Goal: Transaction & Acquisition: Book appointment/travel/reservation

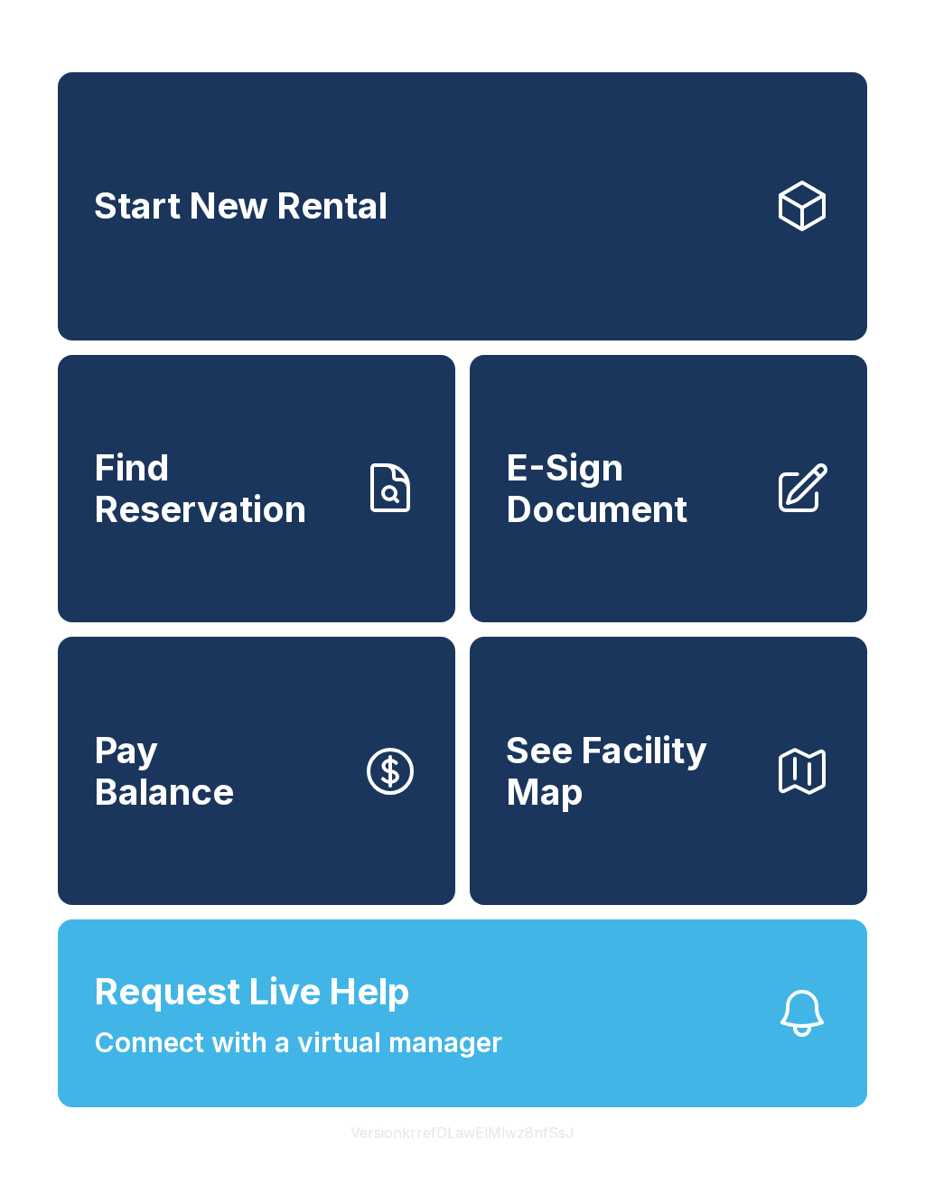
click at [489, 1024] on span "Request Live Help Connect with a virtual manager" at bounding box center [298, 1014] width 408 height 98
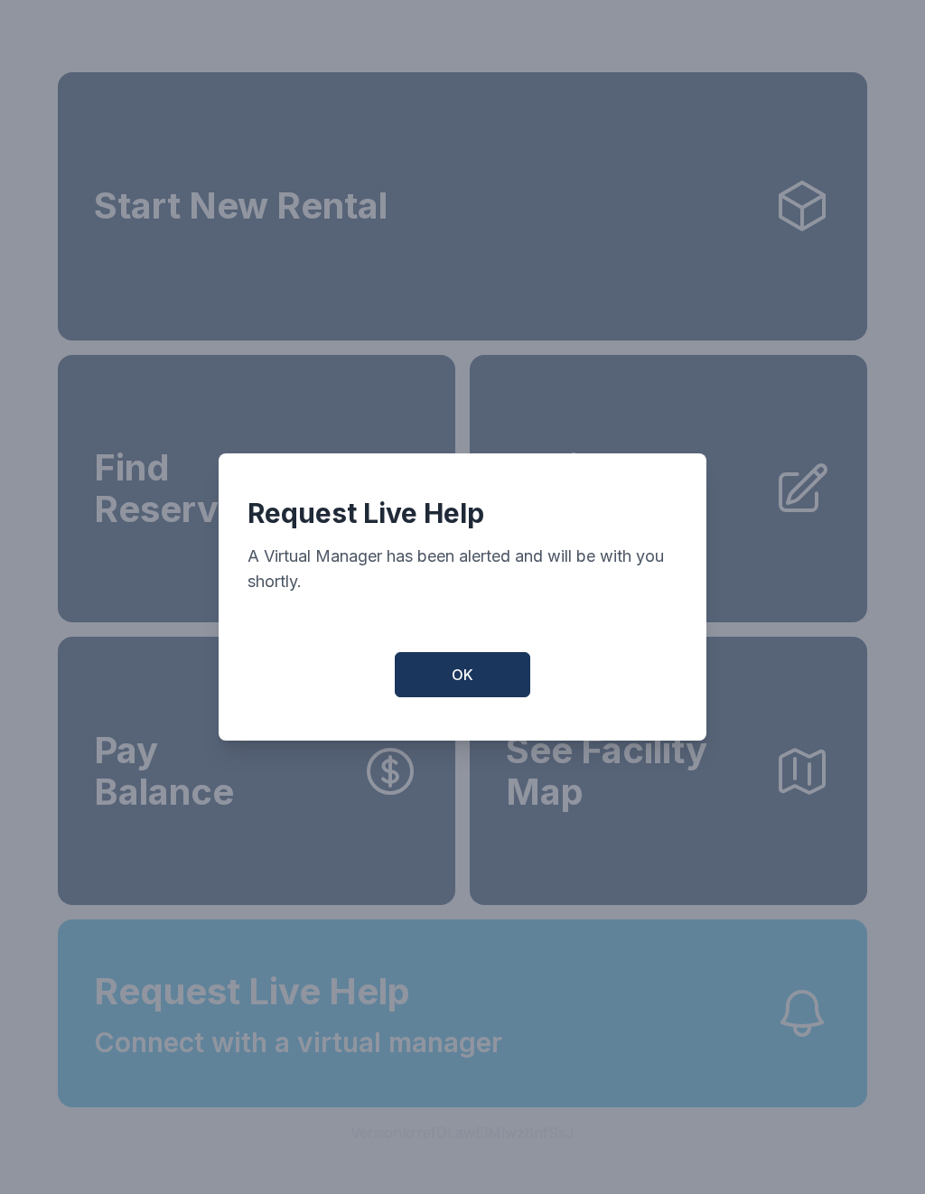
click at [457, 672] on button "OK" at bounding box center [463, 674] width 136 height 45
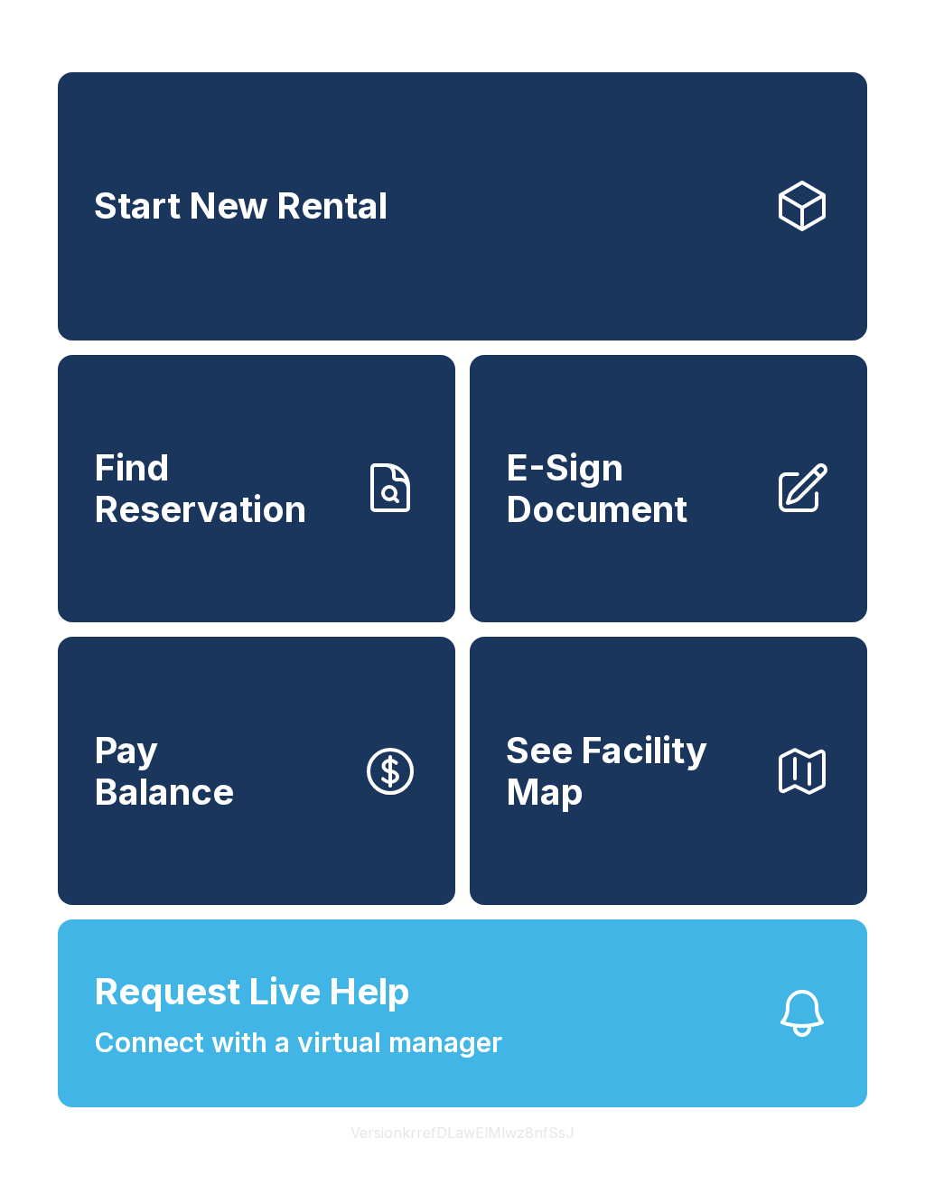
click at [610, 232] on link "Start New Rental" at bounding box center [463, 206] width 810 height 268
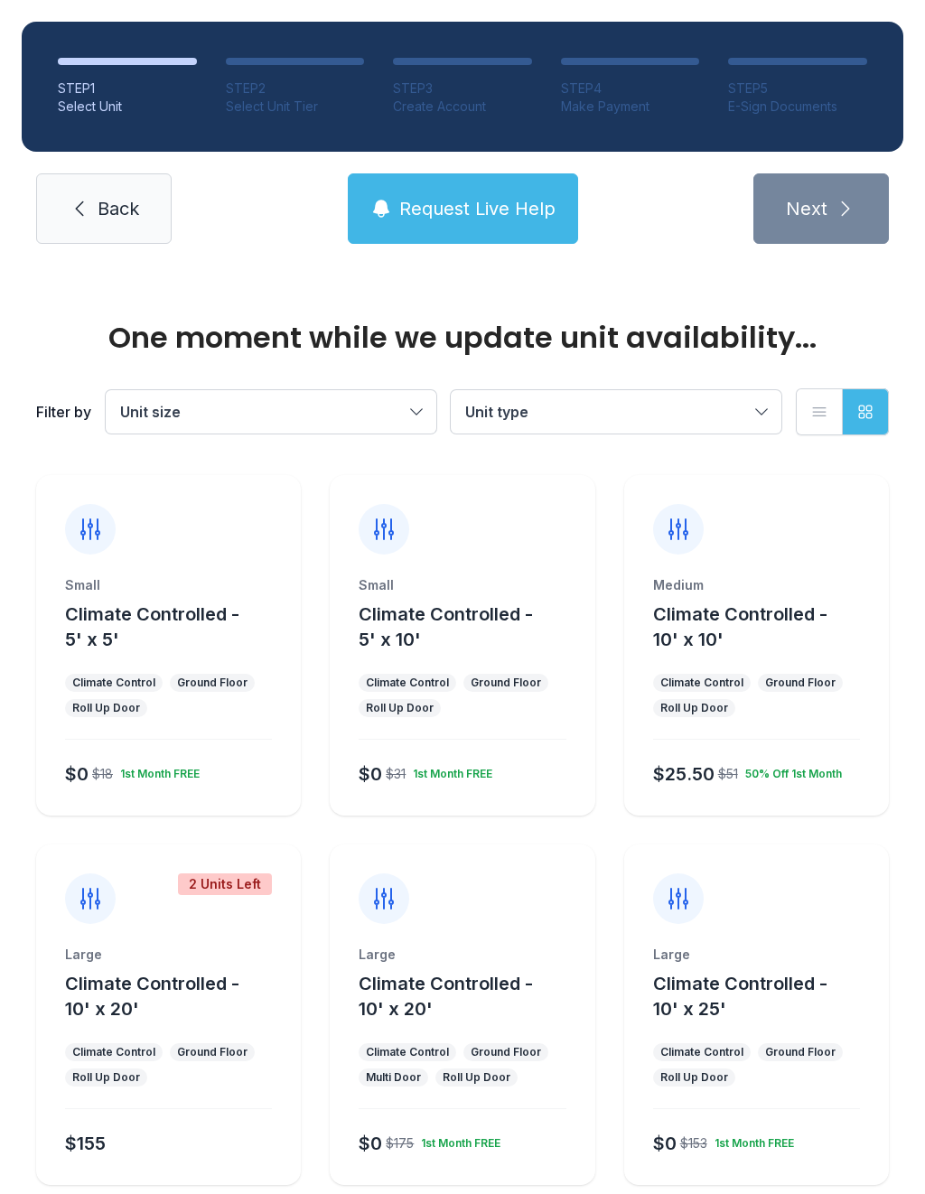
click at [498, 682] on div "Ground Floor" at bounding box center [506, 683] width 70 height 14
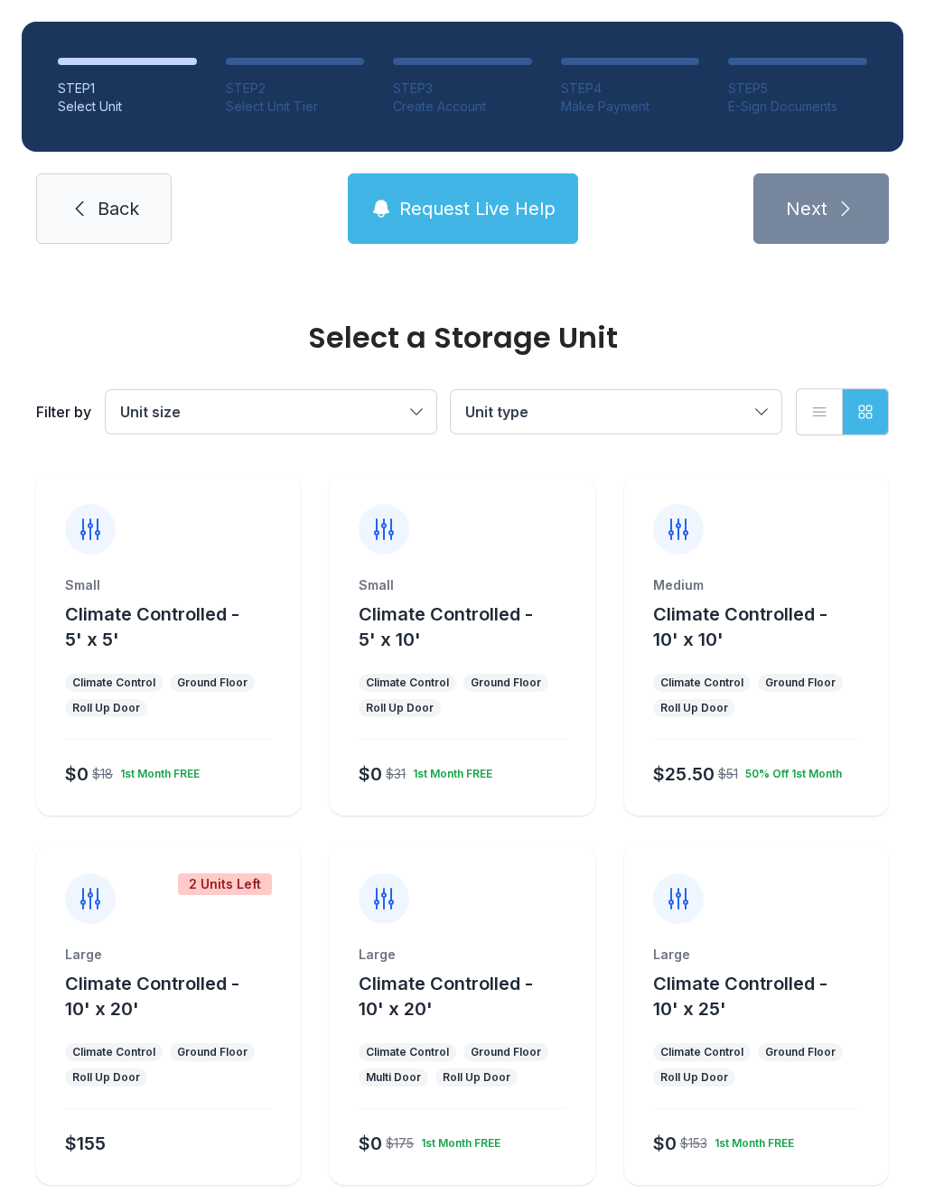
click at [486, 610] on span "Climate Controlled - 5' x 10'" at bounding box center [446, 627] width 174 height 47
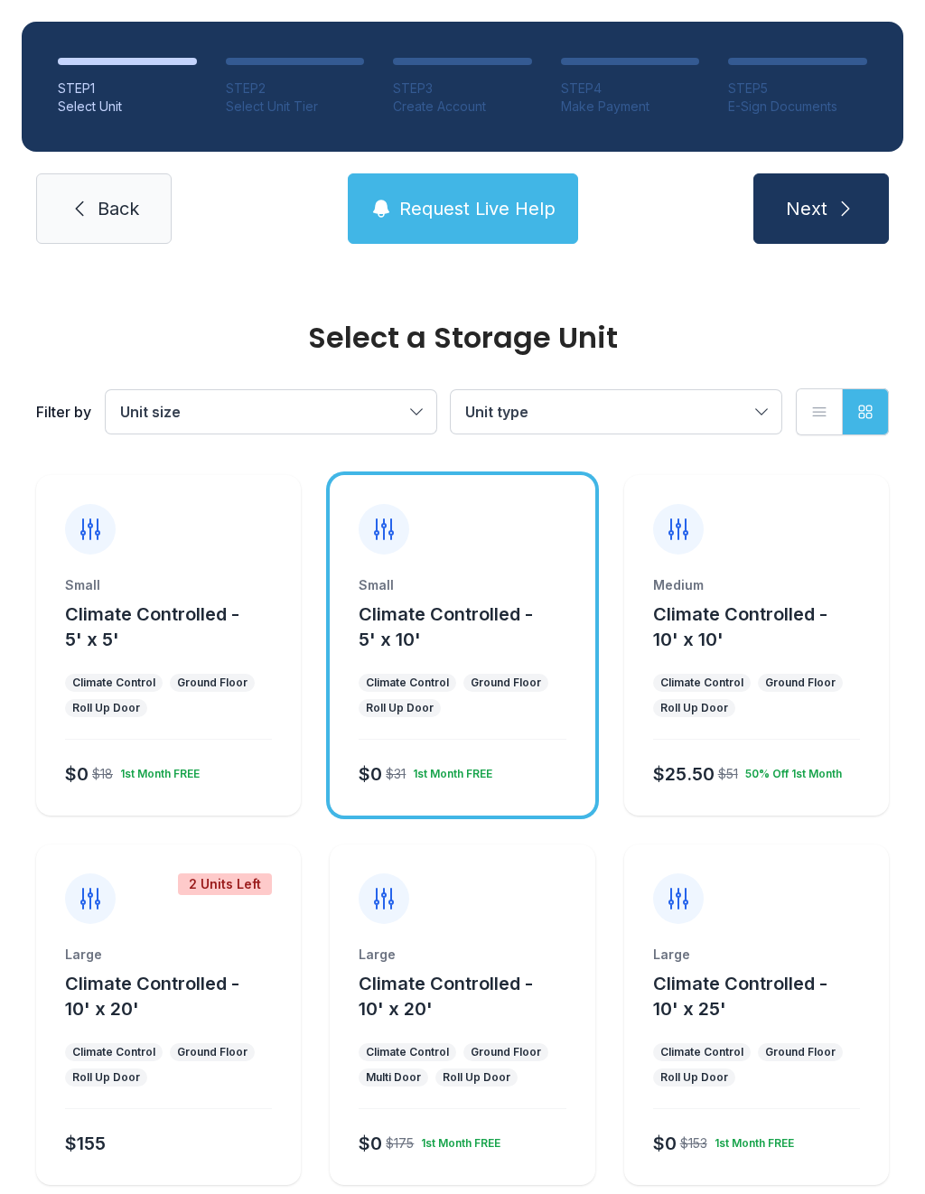
click at [844, 200] on icon "submit" at bounding box center [846, 209] width 22 height 22
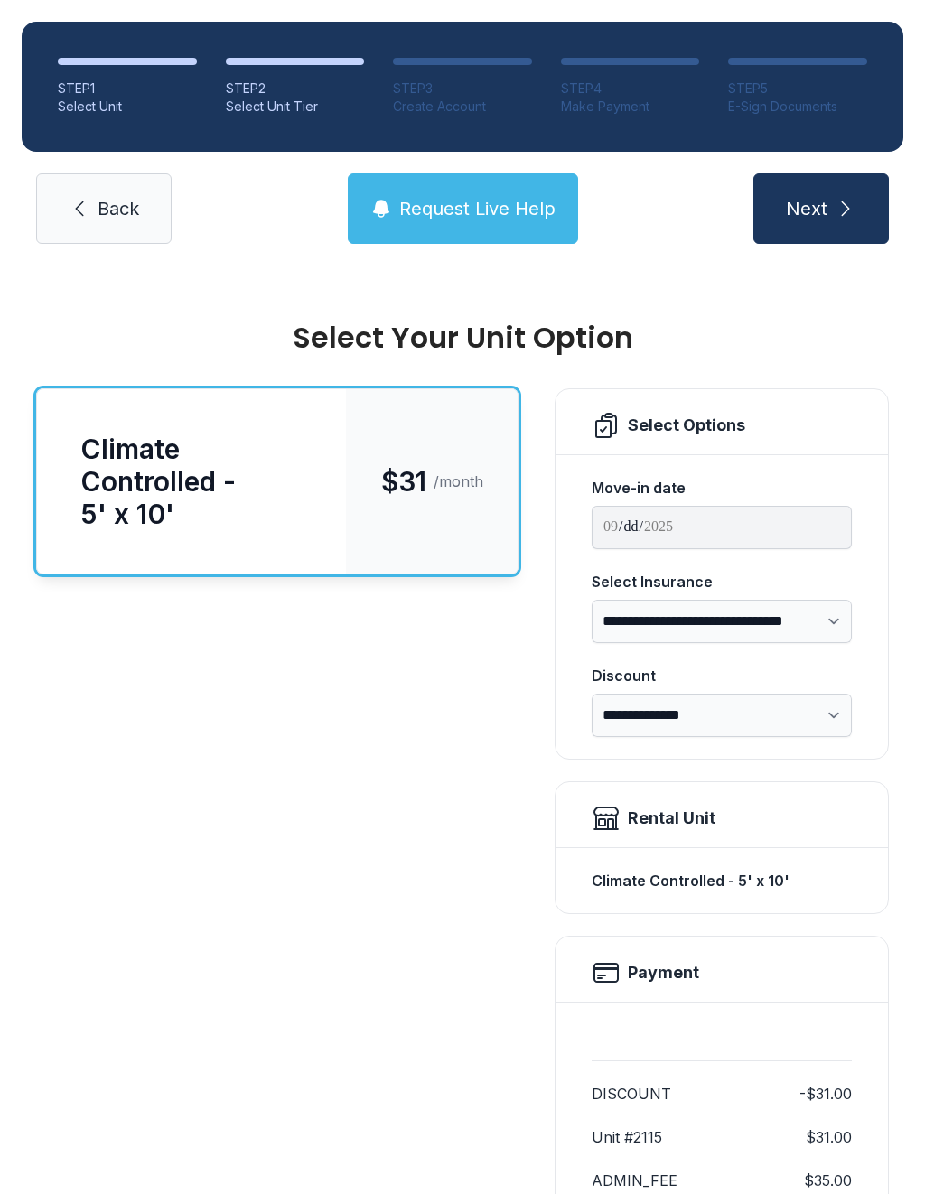
click at [862, 205] on button "Next" at bounding box center [821, 208] width 136 height 70
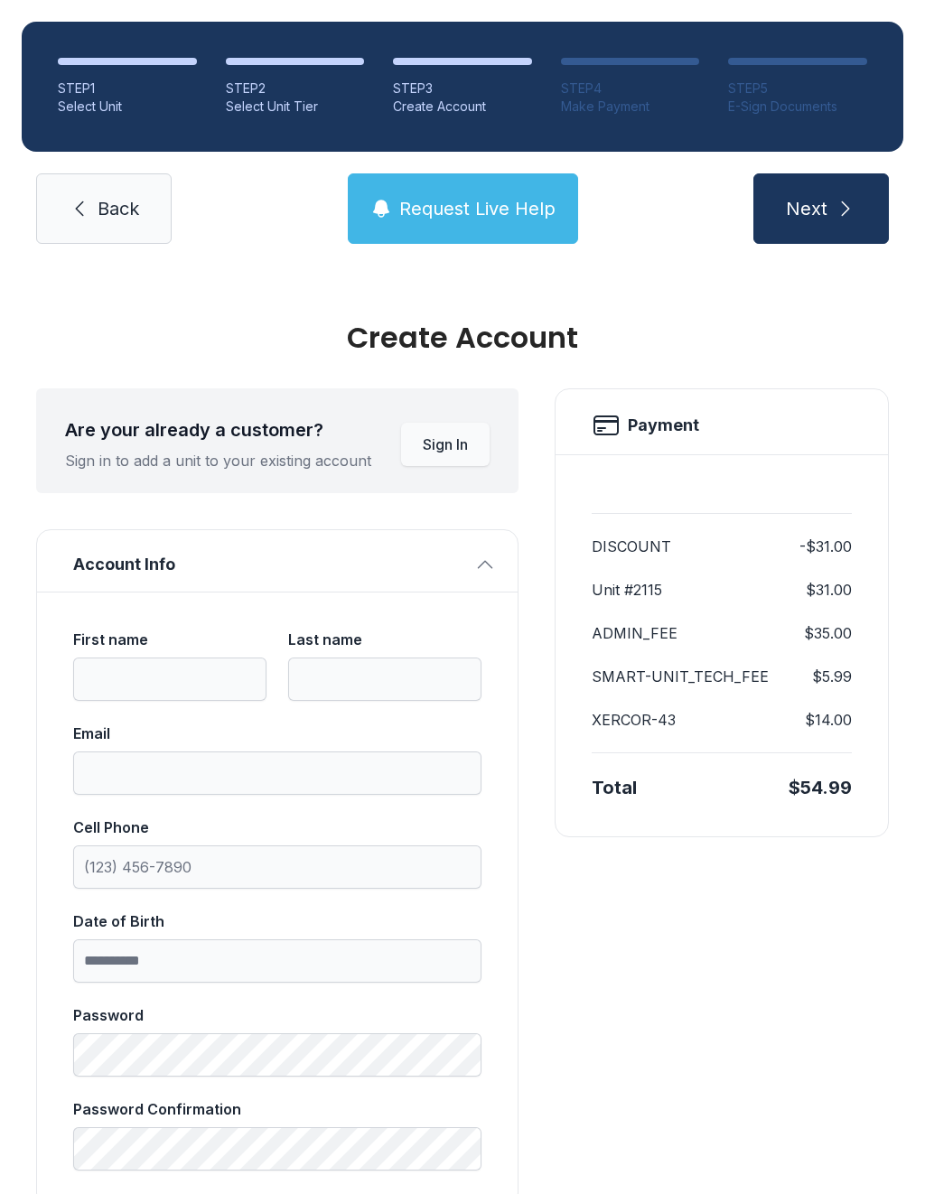
click at [848, 186] on button "Next" at bounding box center [821, 208] width 136 height 70
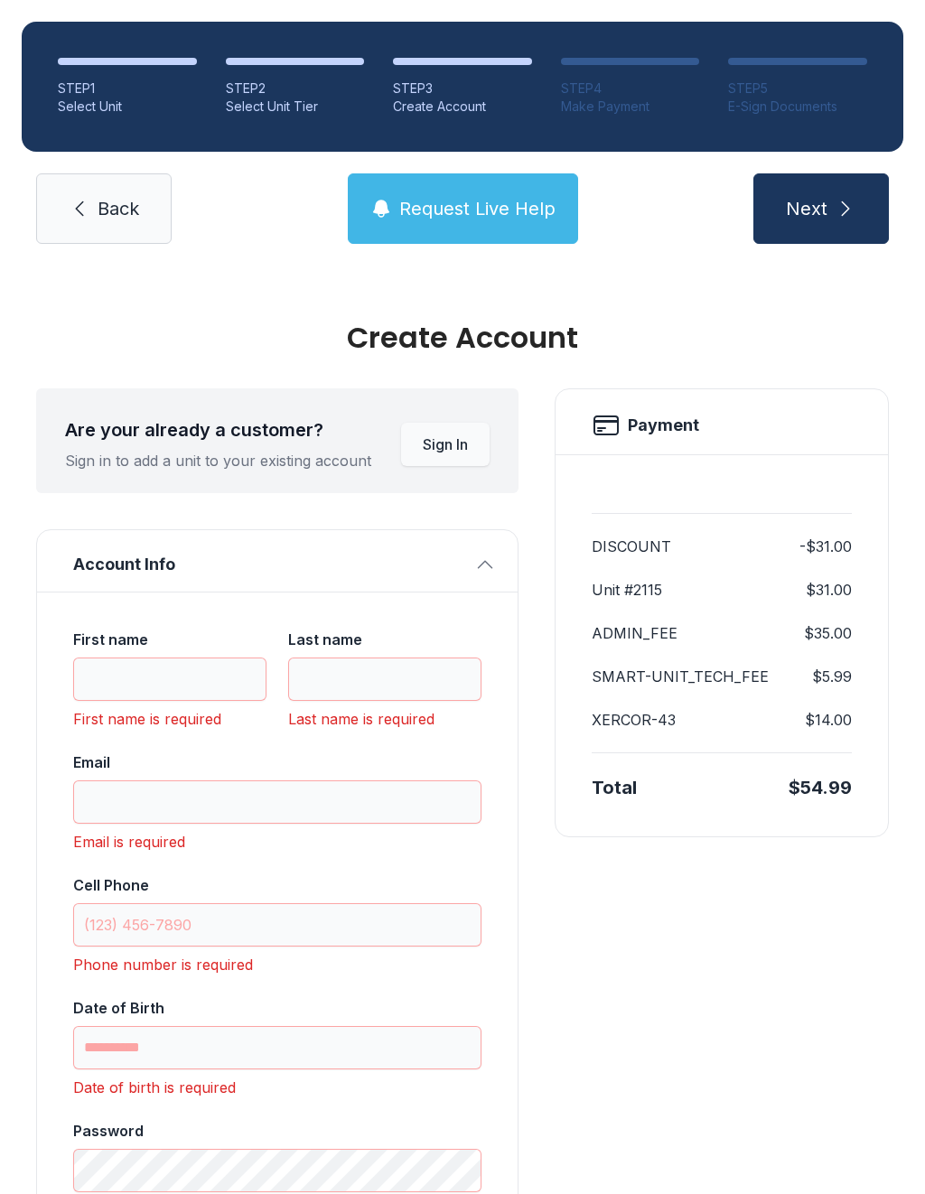
click at [108, 195] on link "Back" at bounding box center [104, 208] width 136 height 70
click at [107, 194] on link "Back" at bounding box center [104, 208] width 136 height 70
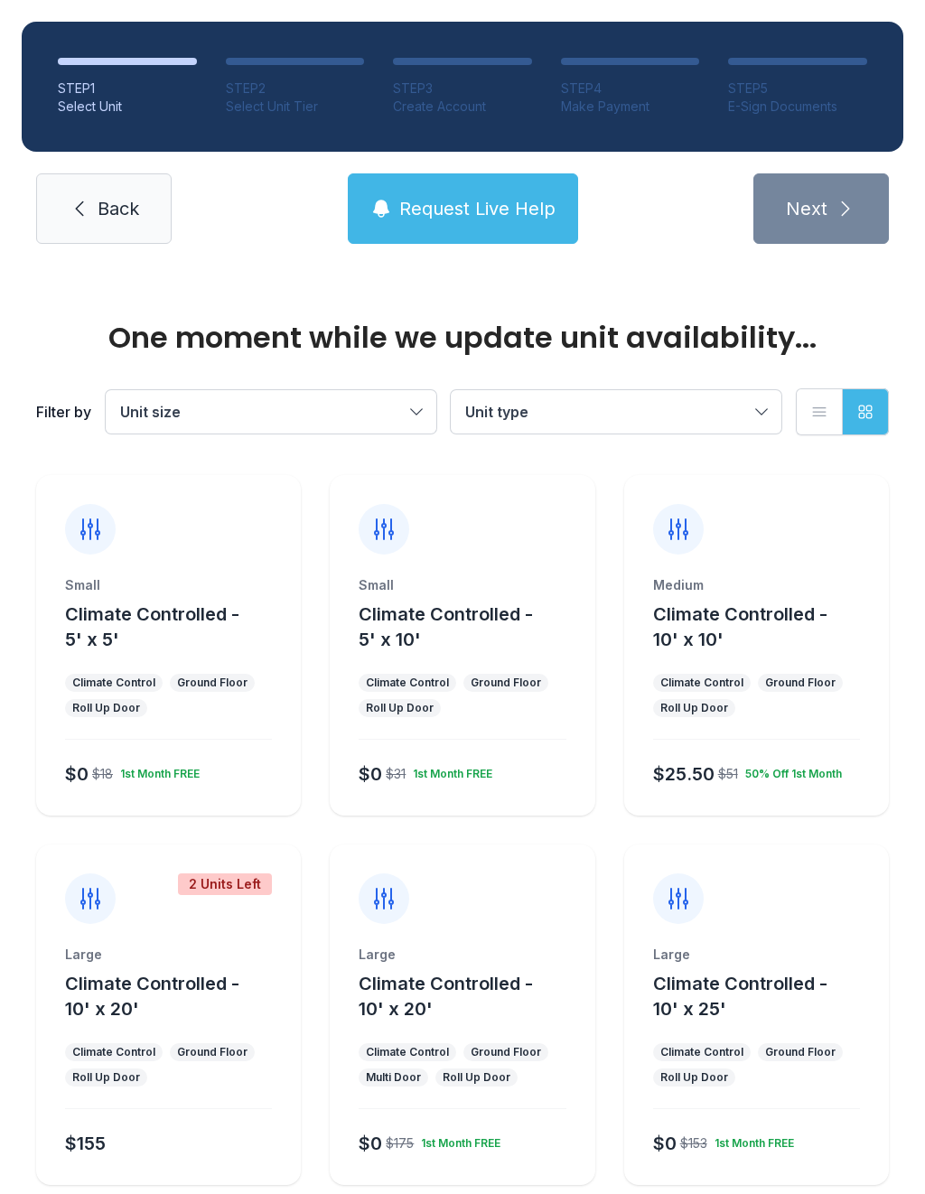
click at [93, 209] on link "Back" at bounding box center [104, 208] width 136 height 70
